Goal: Transaction & Acquisition: Purchase product/service

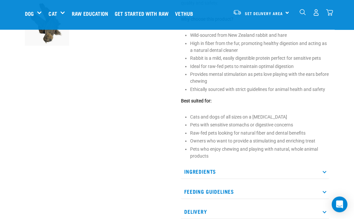
scroll to position [201, 0]
click at [343, 149] on div "Start your pet’s raw journey today – take our quick pet questionnaire. Delivery…" at bounding box center [177, 170] width 354 height 742
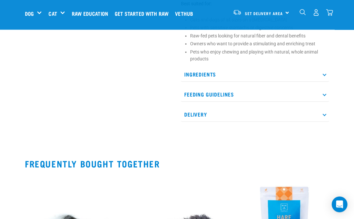
scroll to position [298, 0]
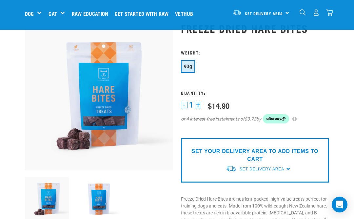
scroll to position [22, 0]
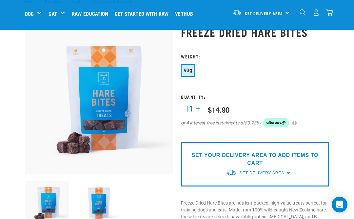
click at [0, 0] on div "Treats" at bounding box center [0, 0] width 0 height 0
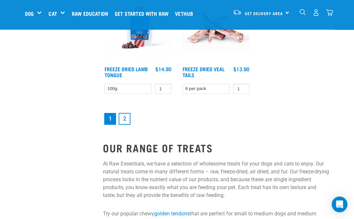
scroll to position [1240, 0]
click at [129, 125] on link "2" at bounding box center [125, 119] width 12 height 12
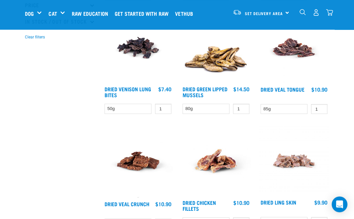
scroll to position [198, 0]
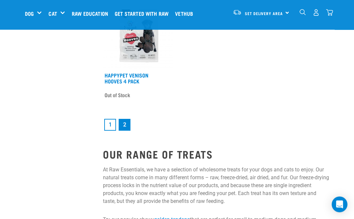
scroll to position [1248, 0]
click at [108, 129] on link "1" at bounding box center [110, 125] width 12 height 12
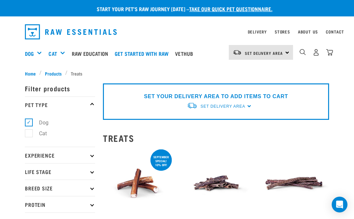
click at [287, 53] on div "Set Delivery Area North Island South Island" at bounding box center [261, 52] width 64 height 15
click at [252, 73] on link "[GEOGRAPHIC_DATA]" at bounding box center [260, 71] width 63 height 14
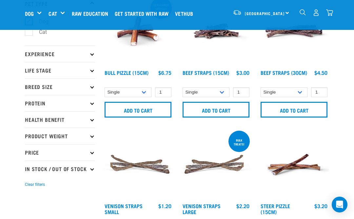
scroll to position [52, 0]
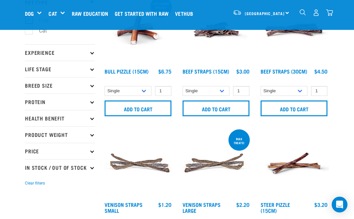
click at [90, 89] on p "Breed Size" at bounding box center [60, 85] width 70 height 16
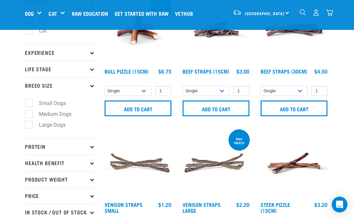
click at [31, 101] on label "Small Dogs" at bounding box center [49, 103] width 40 height 8
click at [29, 101] on input "Small Dogs" at bounding box center [27, 102] width 4 height 4
checkbox input "true"
click at [92, 210] on icon at bounding box center [92, 212] width 4 height 4
click at [91, 204] on p "In Stock / Out Of Stock" at bounding box center [60, 212] width 70 height 16
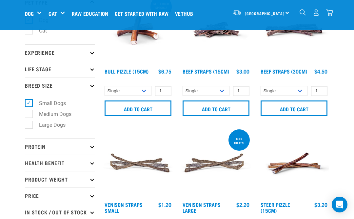
click at [145, 128] on img at bounding box center [138, 163] width 70 height 70
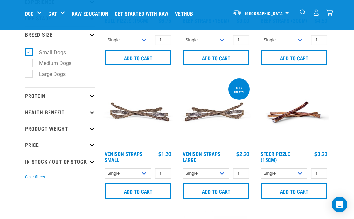
click at [94, 10] on p "Experience" at bounding box center [60, 1] width 70 height 16
click at [93, 3] on icon at bounding box center [92, 2] width 4 height 4
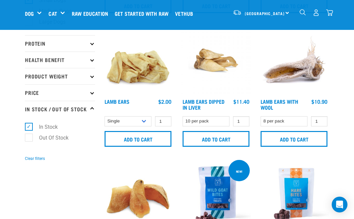
scroll to position [155, 0]
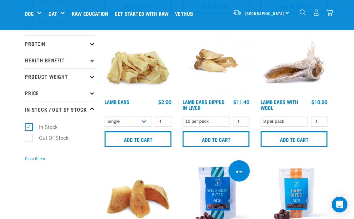
click at [295, 103] on link "Lamb Ears with Wool" at bounding box center [280, 104] width 38 height 9
click at [287, 109] on link "Lamb Ears with Wool" at bounding box center [280, 104] width 38 height 9
click at [300, 147] on input "Add to cart" at bounding box center [294, 139] width 67 height 16
click at [296, 147] on input "Add to cart" at bounding box center [294, 139] width 67 height 16
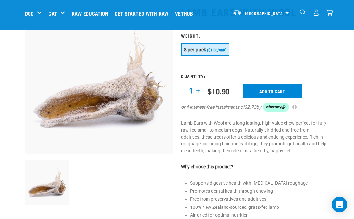
scroll to position [42, 0]
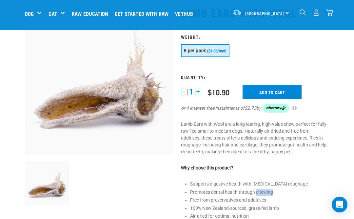
click at [323, 205] on li "100% New Zealand-sourced, grass-fed lamb" at bounding box center [259, 208] width 139 height 7
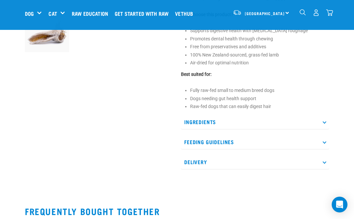
scroll to position [195, 0]
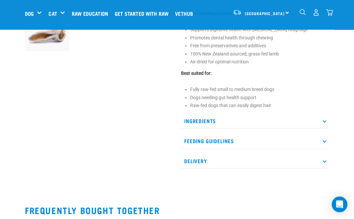
click at [329, 139] on p "Feeding Guidelines" at bounding box center [255, 141] width 148 height 15
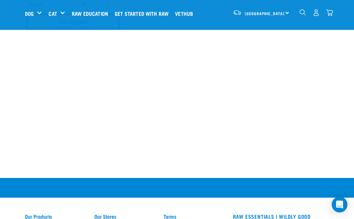
scroll to position [751, 0]
